Goal: Information Seeking & Learning: Learn about a topic

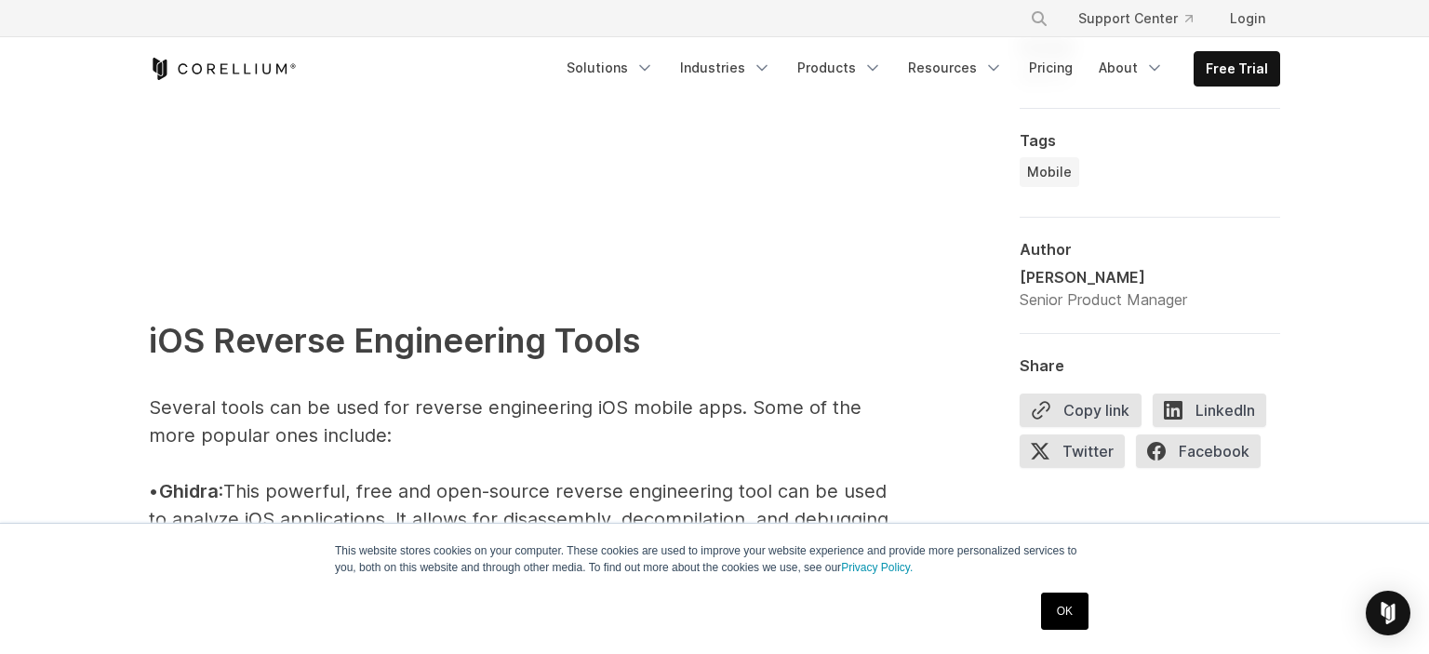
scroll to position [2013, 0]
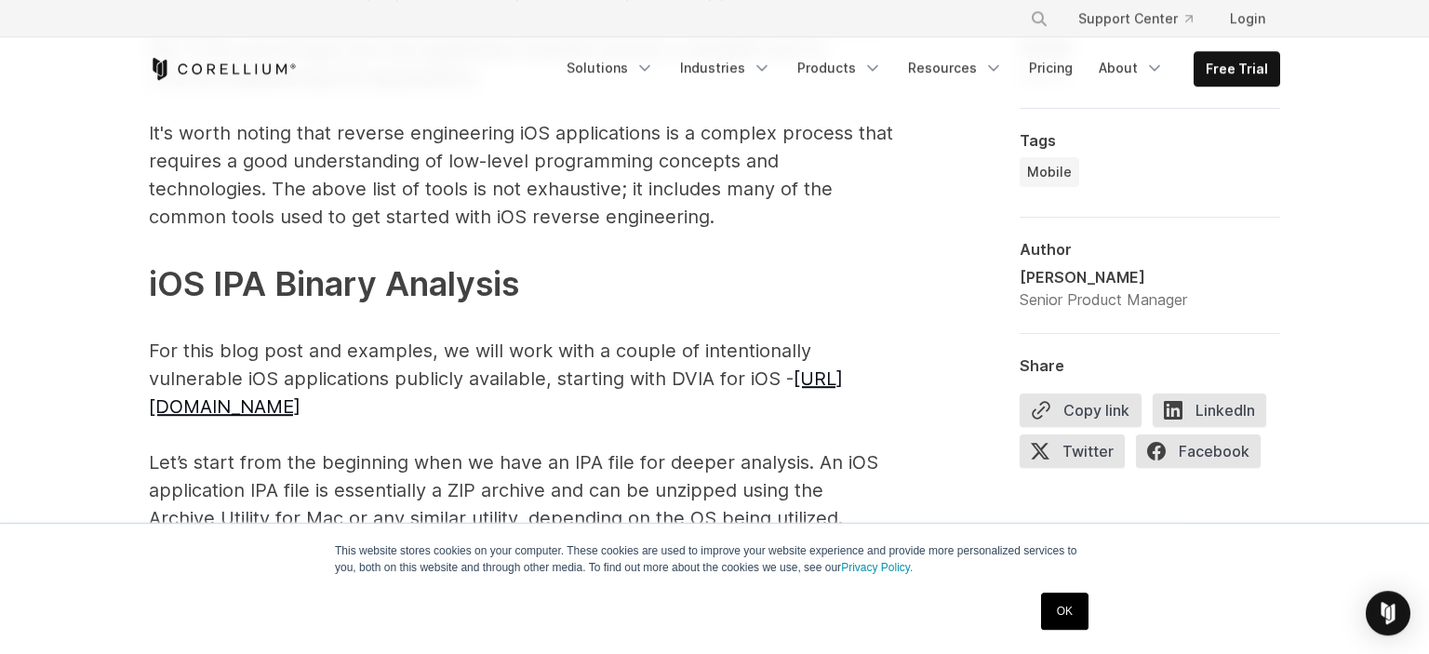
scroll to position [2797, 0]
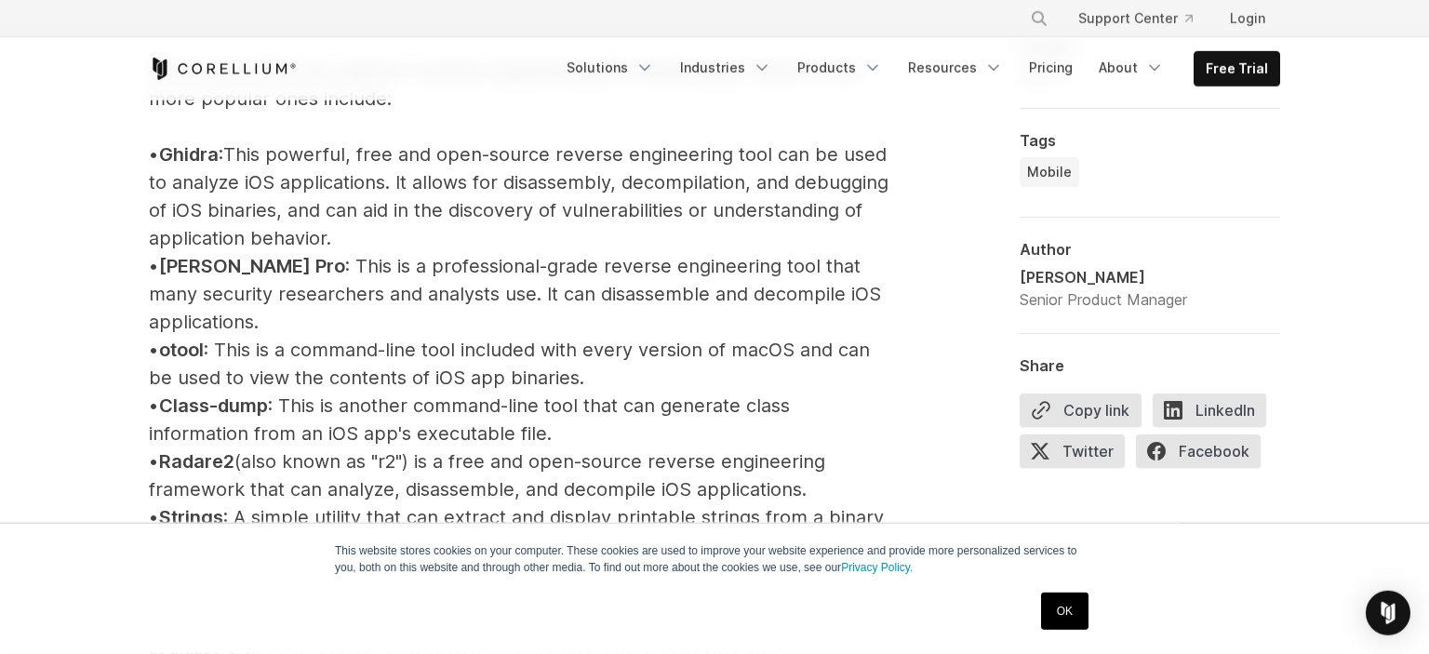
scroll to position [2251, 0]
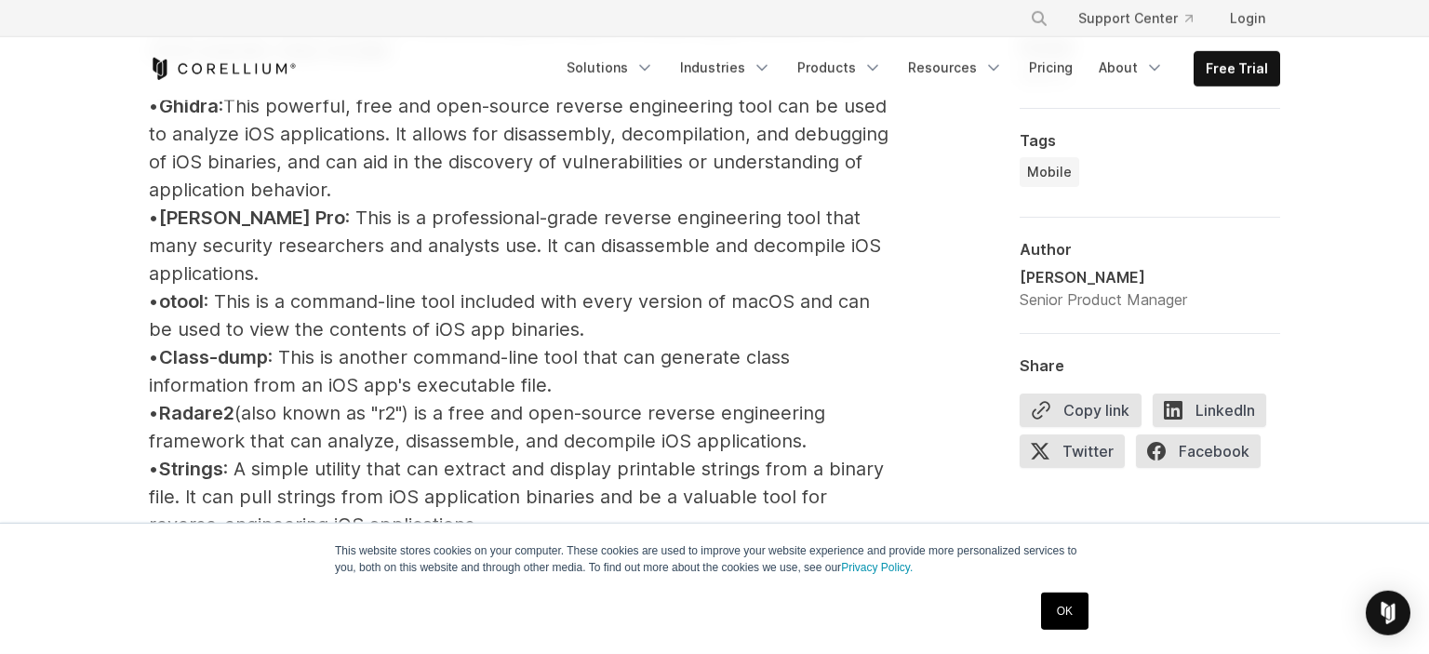
click at [189, 458] on span "Strings" at bounding box center [191, 469] width 64 height 22
copy p "• Strings"
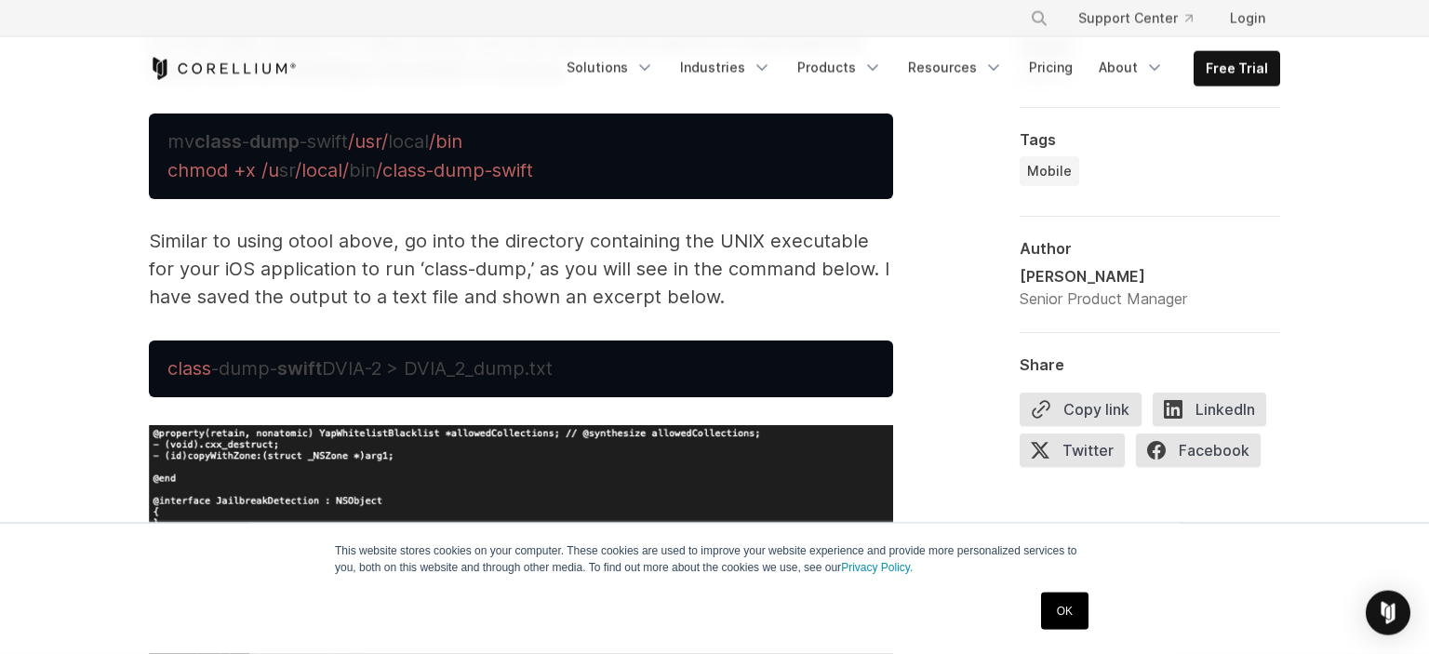
scroll to position [6225, 0]
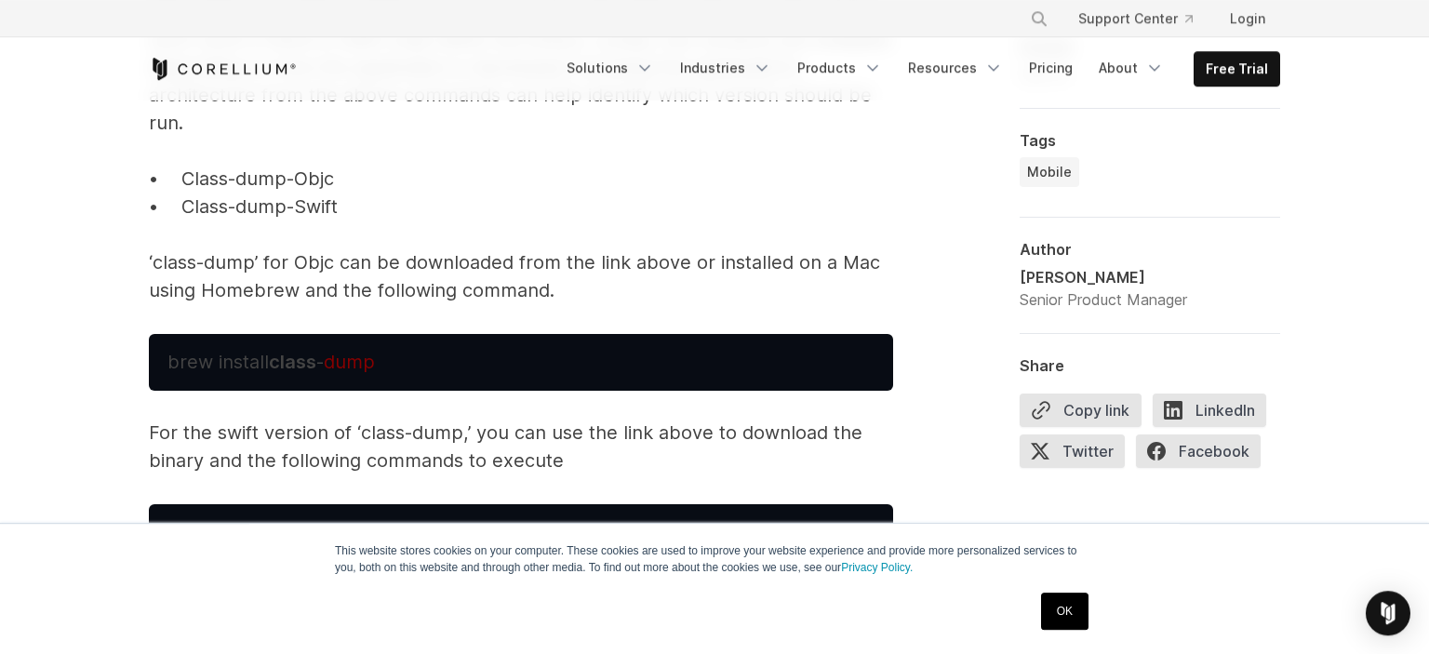
copy br
